Goal: Navigation & Orientation: Find specific page/section

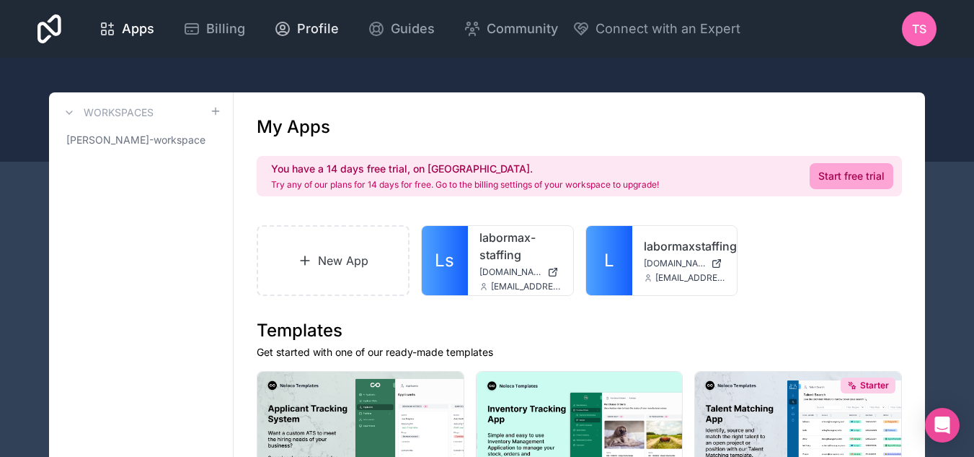
click at [301, 27] on span "Profile" at bounding box center [318, 29] width 42 height 20
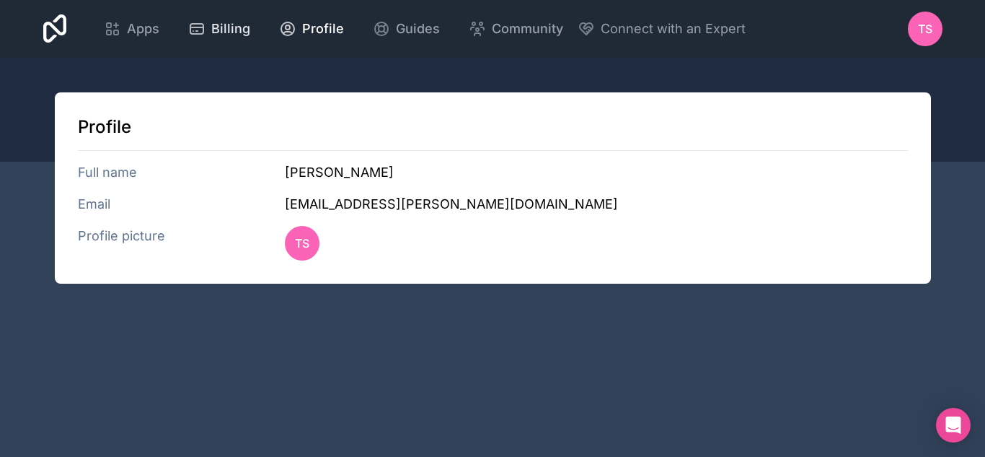
click at [215, 30] on span "Billing" at bounding box center [230, 29] width 39 height 20
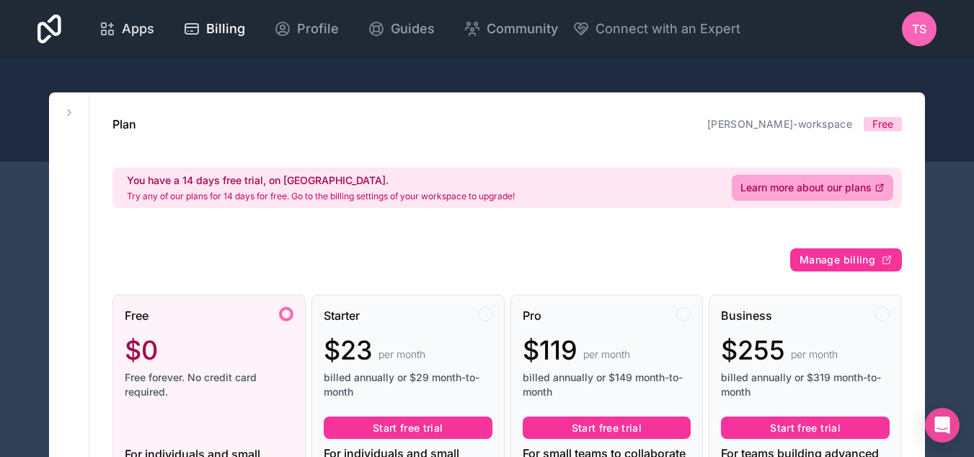
click at [137, 25] on span "Apps" at bounding box center [138, 29] width 32 height 20
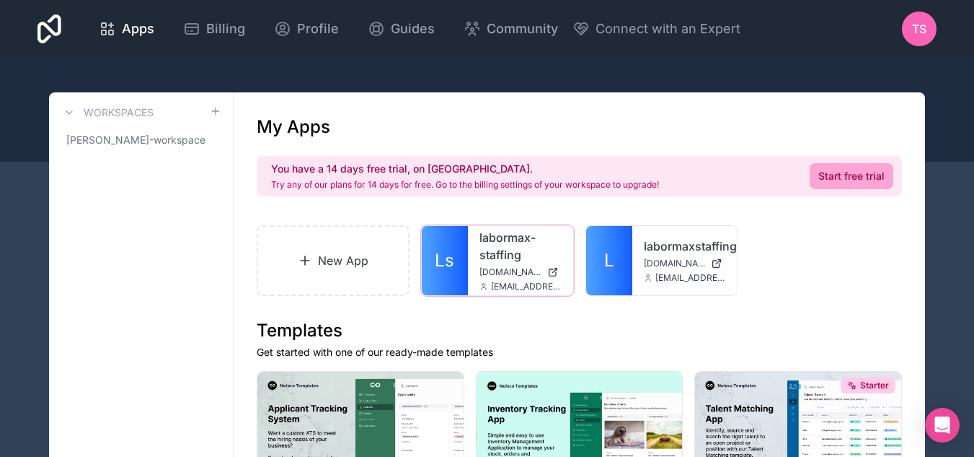
click at [0, 0] on icon at bounding box center [0, 0] width 0 height 0
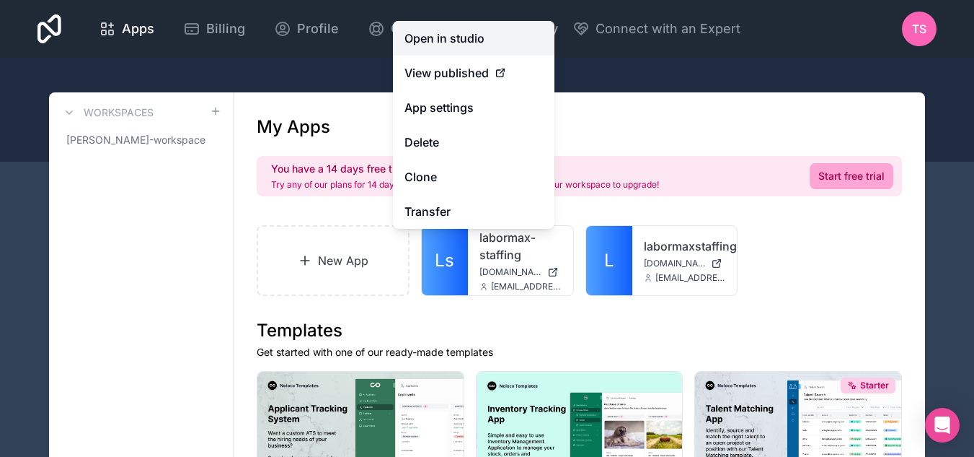
click at [436, 38] on link "Open in studio" at bounding box center [474, 38] width 162 height 35
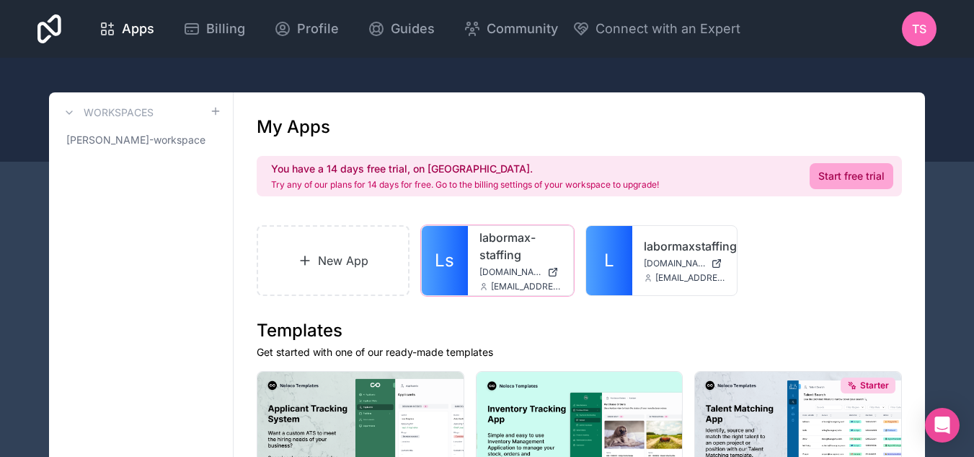
click at [0, 0] on icon at bounding box center [0, 0] width 0 height 0
click at [924, 29] on span "TS" at bounding box center [919, 28] width 14 height 17
click at [45, 30] on icon at bounding box center [50, 29] width 24 height 35
click at [43, 29] on icon at bounding box center [50, 29] width 24 height 35
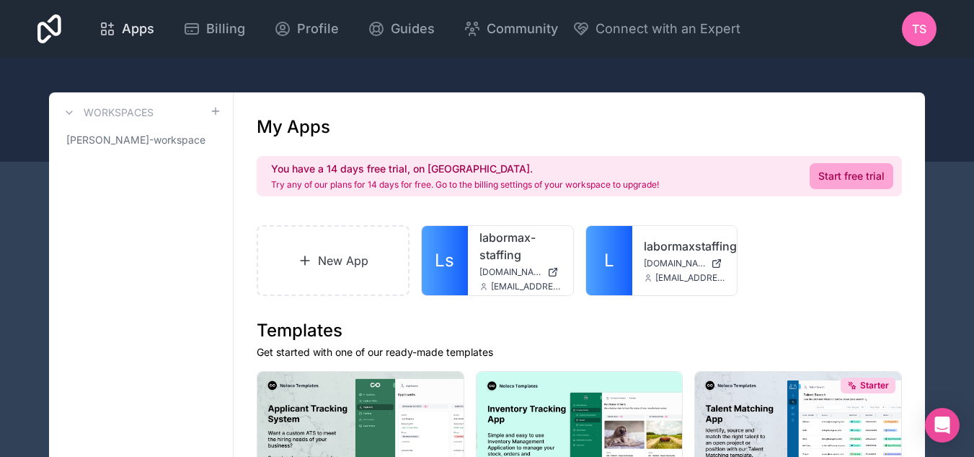
click at [139, 28] on span "Apps" at bounding box center [138, 29] width 32 height 20
click at [24, 20] on div "Apps Billing Profile Guides Community Connect with an Expert TS Billing Profile…" at bounding box center [487, 29] width 974 height 58
click at [50, 32] on icon at bounding box center [50, 28] width 24 height 29
click at [49, 32] on icon at bounding box center [50, 29] width 24 height 35
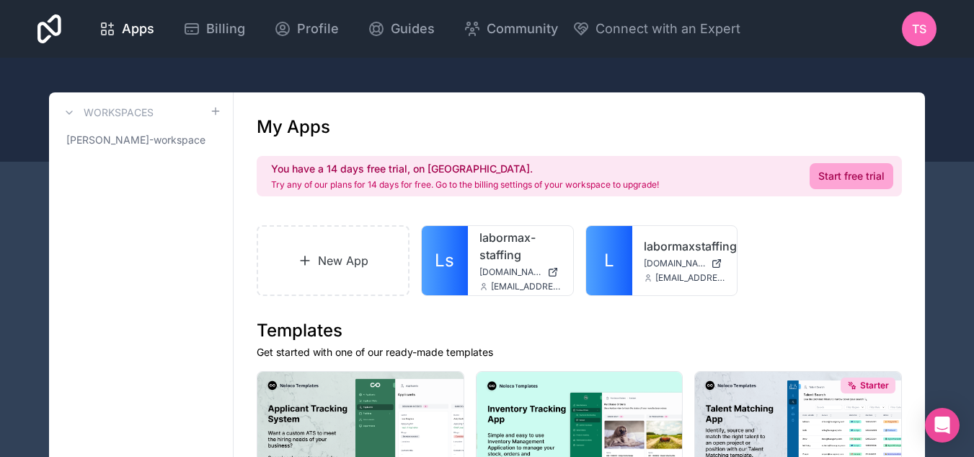
click at [49, 32] on icon at bounding box center [50, 29] width 24 height 35
click at [138, 148] on link "[PERSON_NAME]-workspace" at bounding box center [141, 140] width 161 height 26
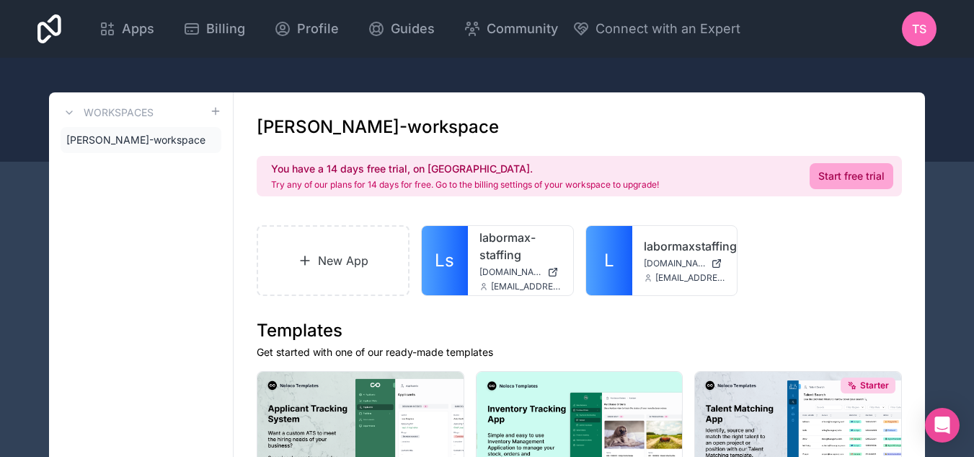
click at [130, 141] on span "[PERSON_NAME]-workspace" at bounding box center [135, 140] width 139 height 14
click at [491, 242] on link "labormax-staffing" at bounding box center [521, 246] width 82 height 35
